Goal: Task Accomplishment & Management: Manage account settings

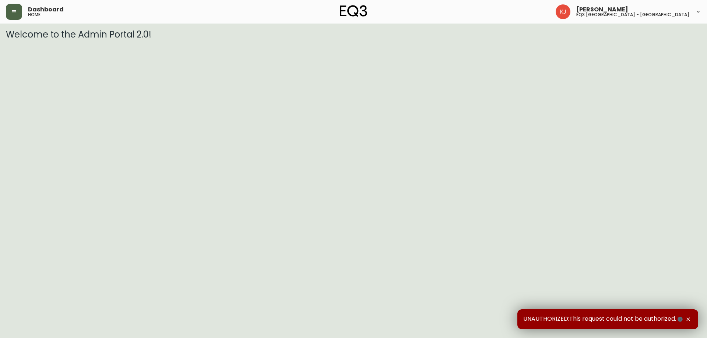
click at [13, 9] on icon "button" at bounding box center [14, 12] width 6 height 6
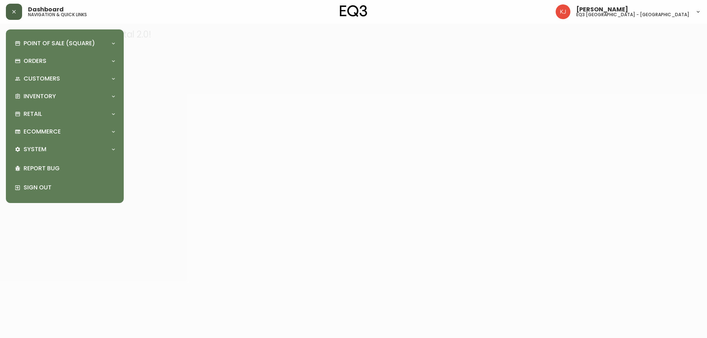
click at [165, 54] on div at bounding box center [353, 169] width 707 height 338
